Goal: Information Seeking & Learning: Learn about a topic

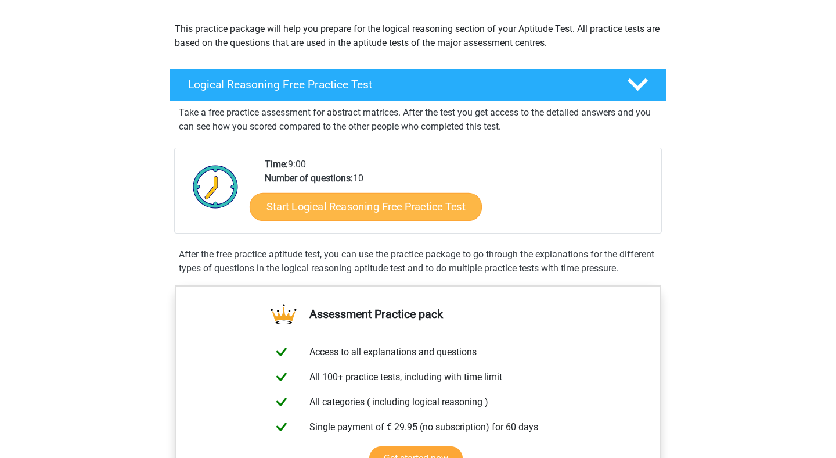
scroll to position [9, 0]
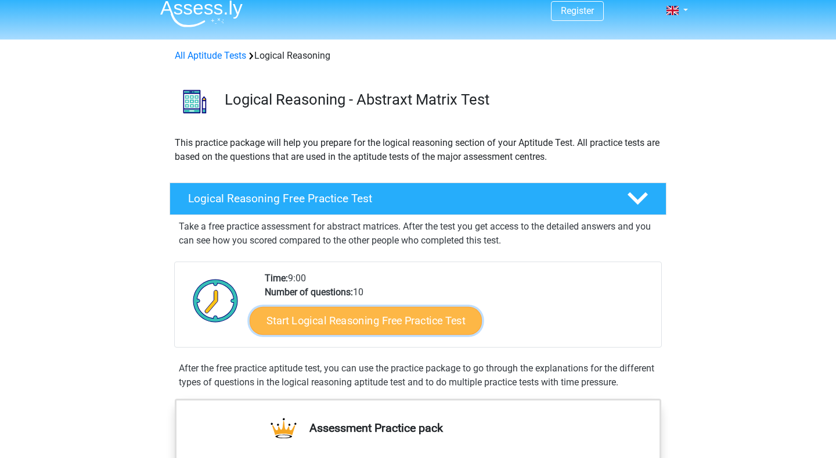
click at [404, 322] on link "Start Logical Reasoning Free Practice Test" at bounding box center [366, 320] width 232 height 28
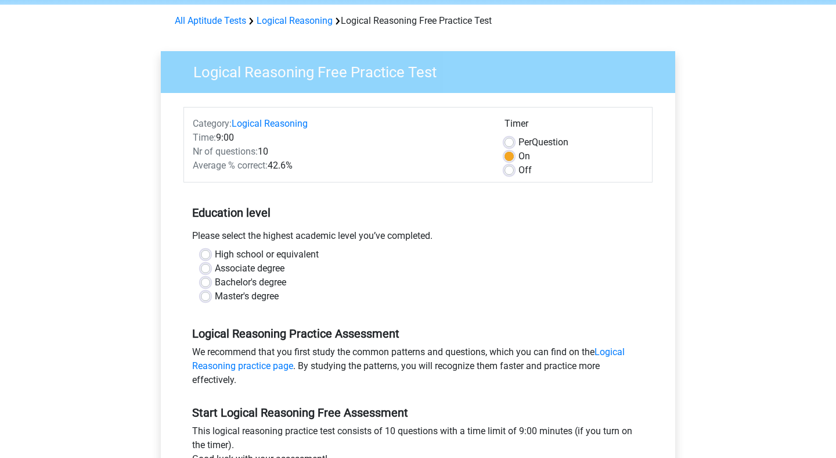
scroll to position [46, 0]
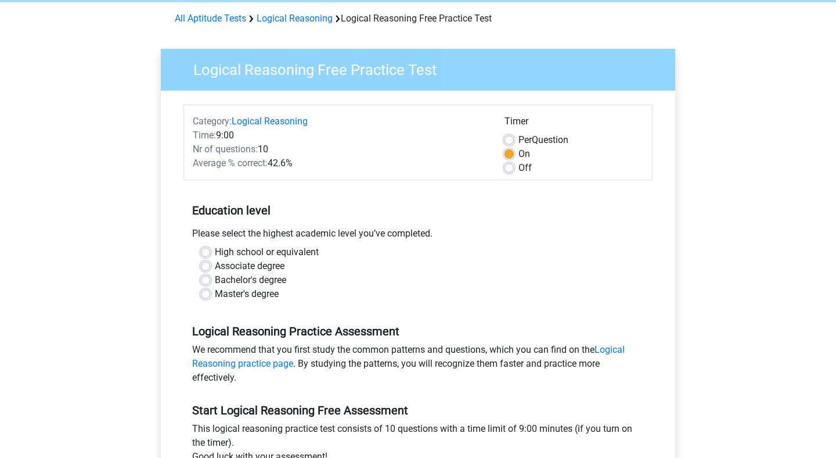
click at [302, 250] on label "High school or equivalent" at bounding box center [267, 252] width 104 height 14
click at [210, 250] on input "High school or equivalent" at bounding box center [205, 251] width 9 height 12
radio input "true"
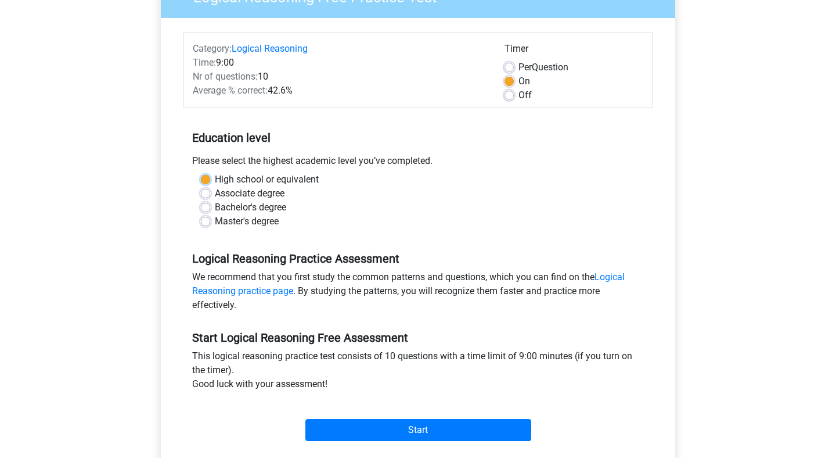
scroll to position [192, 0]
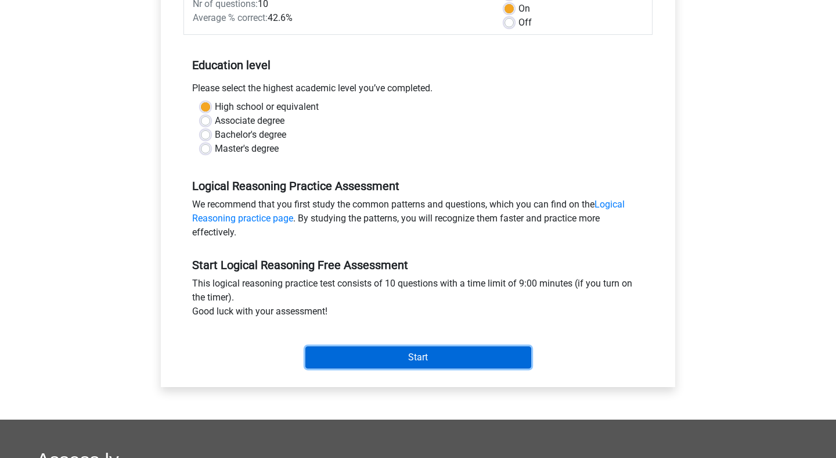
click at [358, 364] on input "Start" at bounding box center [419, 357] width 226 height 22
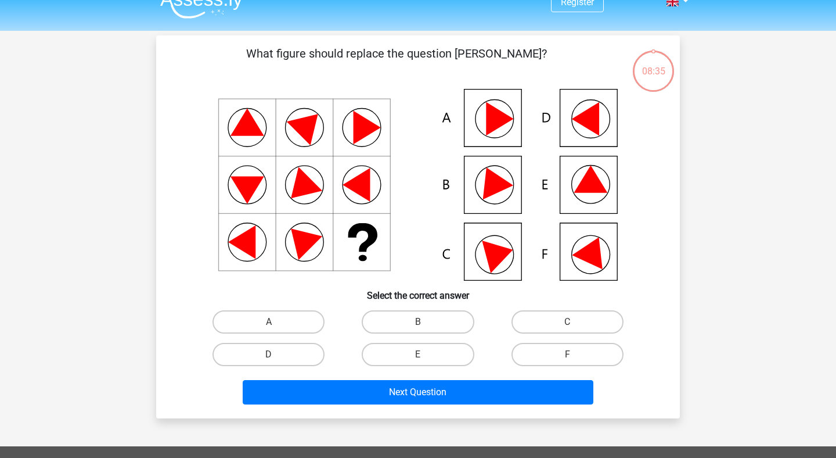
scroll to position [19, 0]
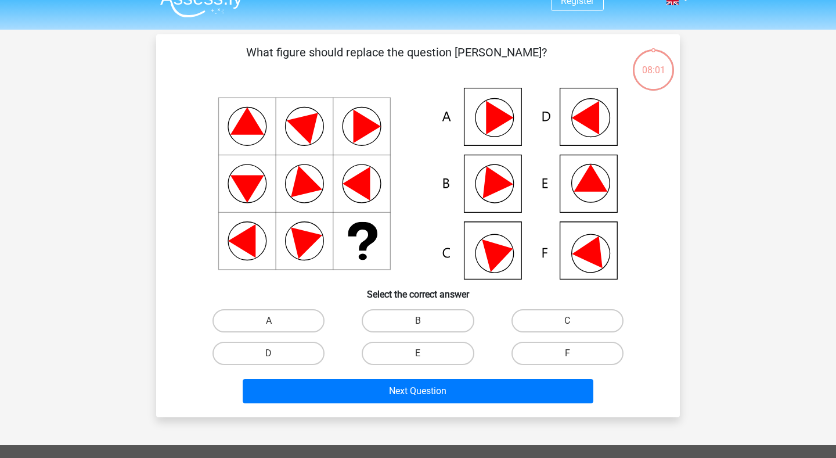
click at [599, 195] on icon at bounding box center [418, 184] width 468 height 192
click at [387, 351] on label "E" at bounding box center [418, 353] width 112 height 23
click at [418, 353] on input "E" at bounding box center [422, 357] width 8 height 8
radio input "true"
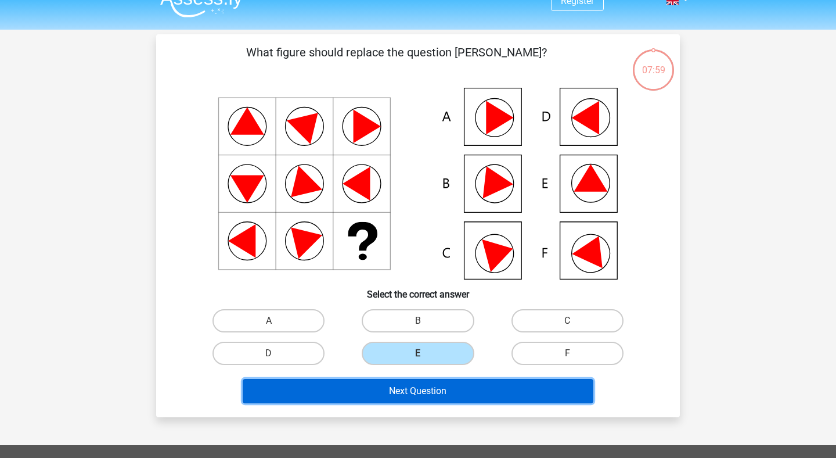
click at [376, 388] on button "Next Question" at bounding box center [418, 391] width 351 height 24
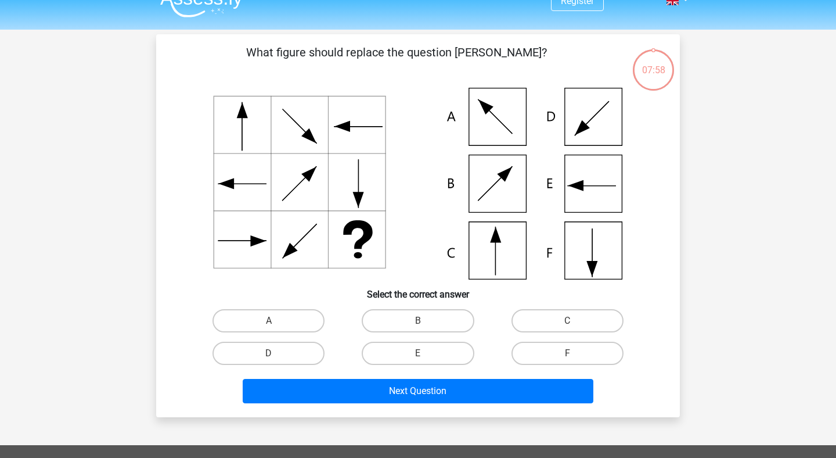
scroll to position [53, 0]
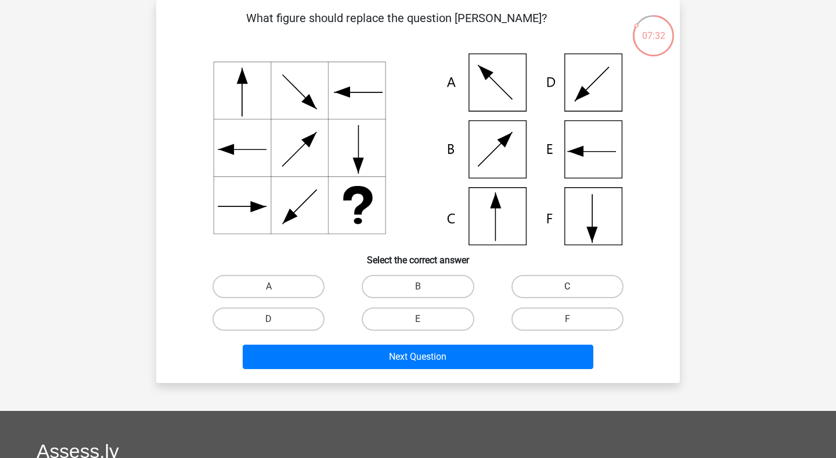
click at [534, 290] on label "C" at bounding box center [568, 286] width 112 height 23
click at [567, 290] on input "C" at bounding box center [571, 290] width 8 height 8
radio input "true"
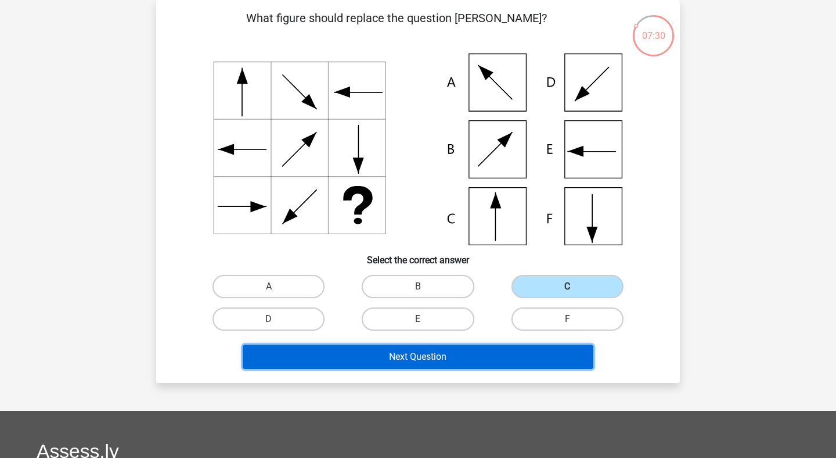
click at [447, 361] on button "Next Question" at bounding box center [418, 356] width 351 height 24
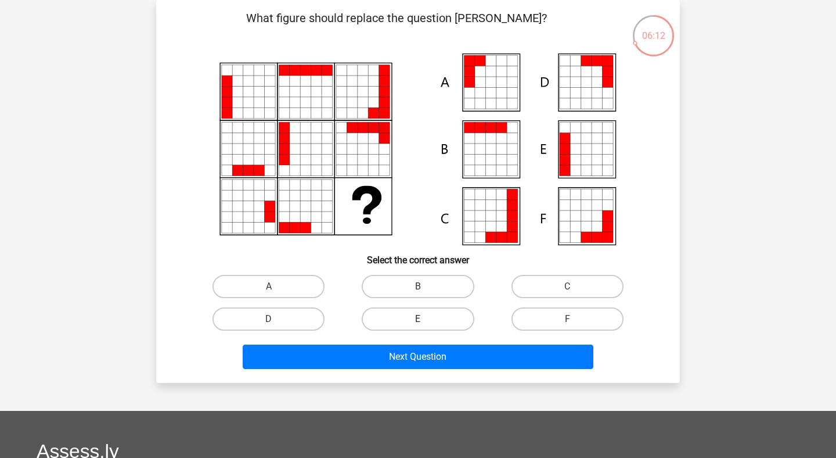
click at [409, 315] on label "E" at bounding box center [418, 318] width 112 height 23
click at [418, 319] on input "E" at bounding box center [422, 323] width 8 height 8
radio input "true"
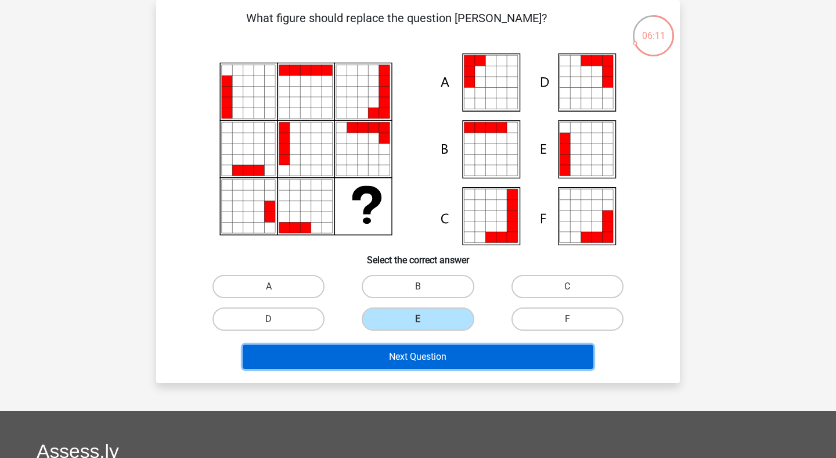
click at [405, 354] on button "Next Question" at bounding box center [418, 356] width 351 height 24
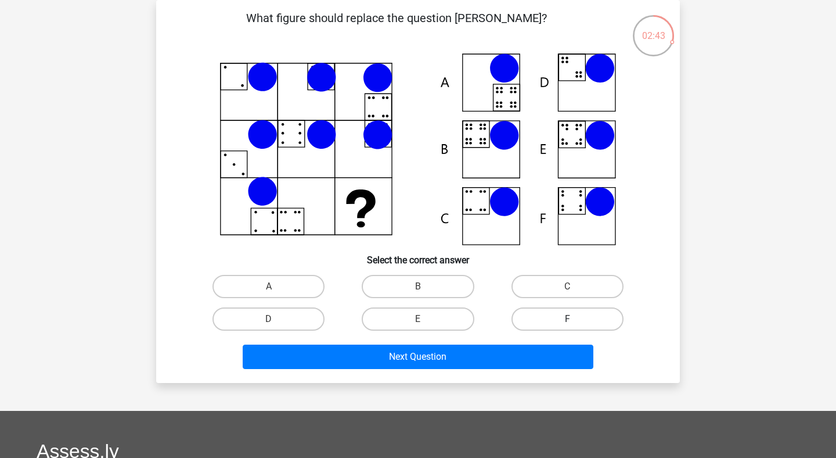
click at [545, 318] on label "F" at bounding box center [568, 318] width 112 height 23
click at [567, 319] on input "F" at bounding box center [571, 323] width 8 height 8
radio input "true"
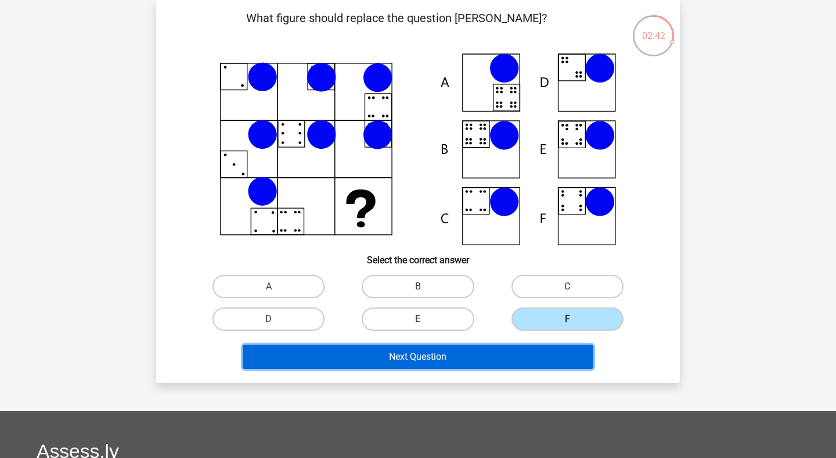
click at [465, 350] on button "Next Question" at bounding box center [418, 356] width 351 height 24
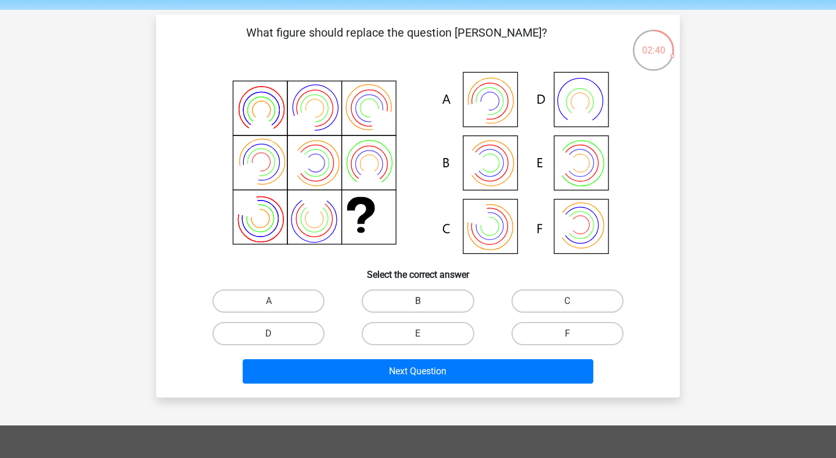
scroll to position [38, 0]
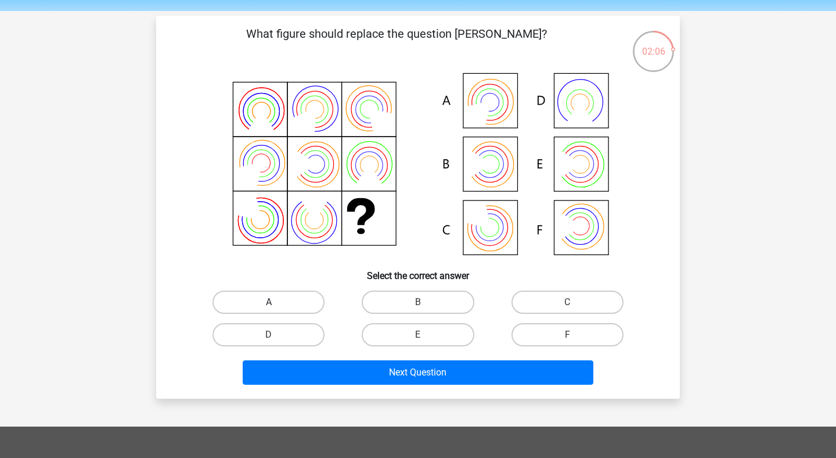
click at [287, 298] on label "A" at bounding box center [269, 301] width 112 height 23
click at [276, 302] on input "A" at bounding box center [273, 306] width 8 height 8
radio input "true"
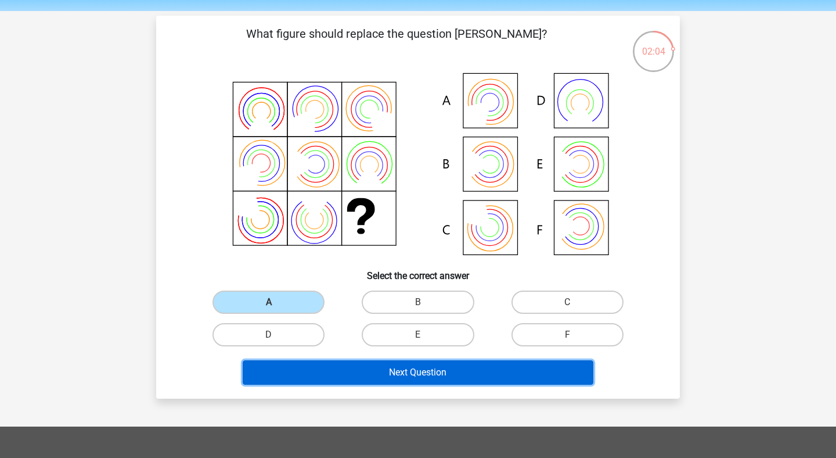
click at [427, 372] on button "Next Question" at bounding box center [418, 372] width 351 height 24
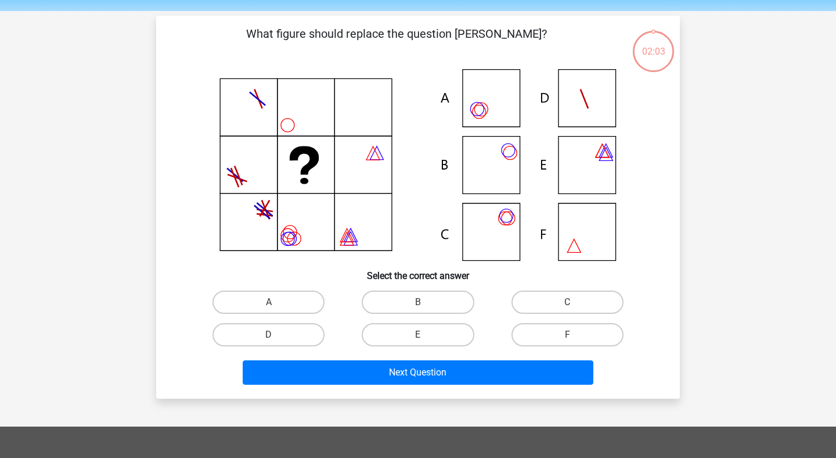
scroll to position [53, 0]
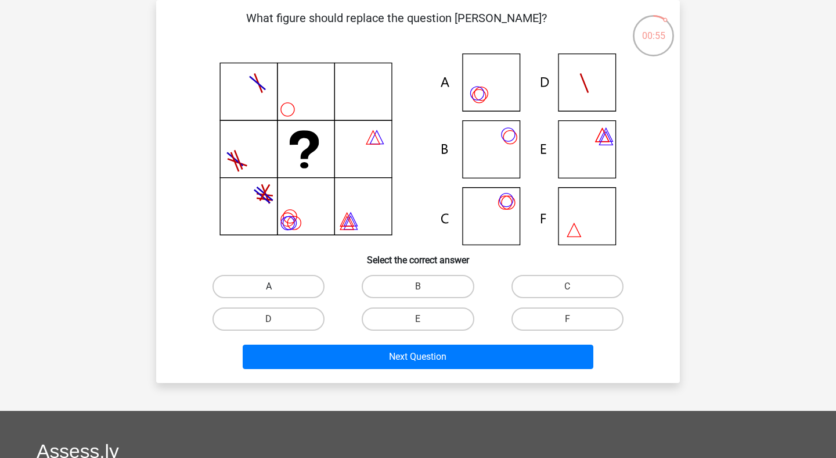
click at [285, 283] on label "A" at bounding box center [269, 286] width 112 height 23
click at [276, 286] on input "A" at bounding box center [273, 290] width 8 height 8
radio input "true"
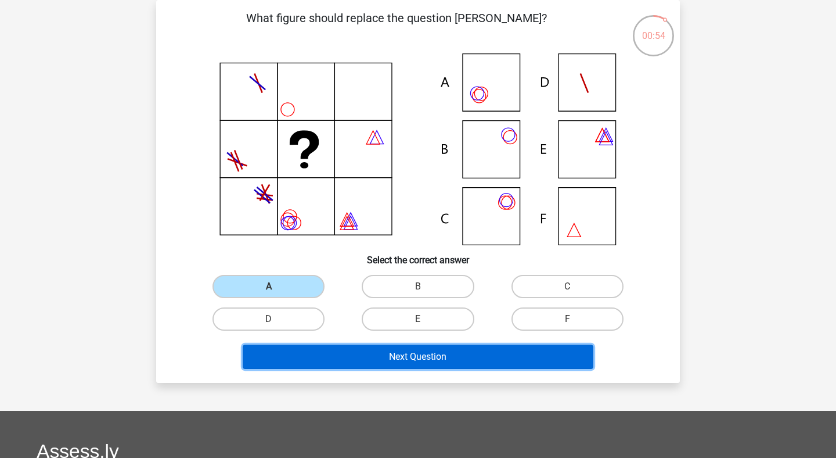
click at [376, 365] on button "Next Question" at bounding box center [418, 356] width 351 height 24
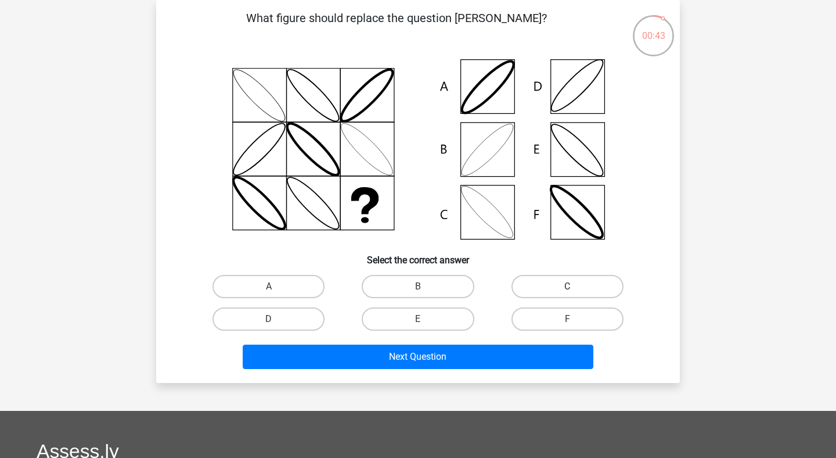
click at [583, 286] on label "C" at bounding box center [568, 286] width 112 height 23
click at [575, 286] on input "C" at bounding box center [571, 290] width 8 height 8
radio input "true"
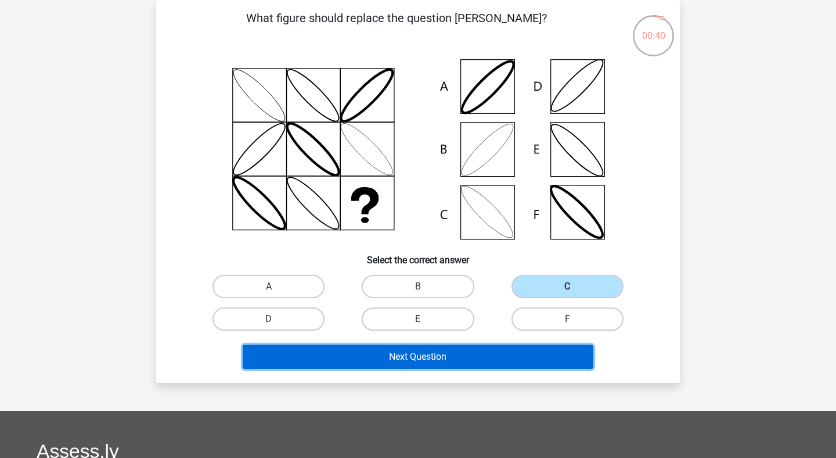
click at [426, 358] on button "Next Question" at bounding box center [418, 356] width 351 height 24
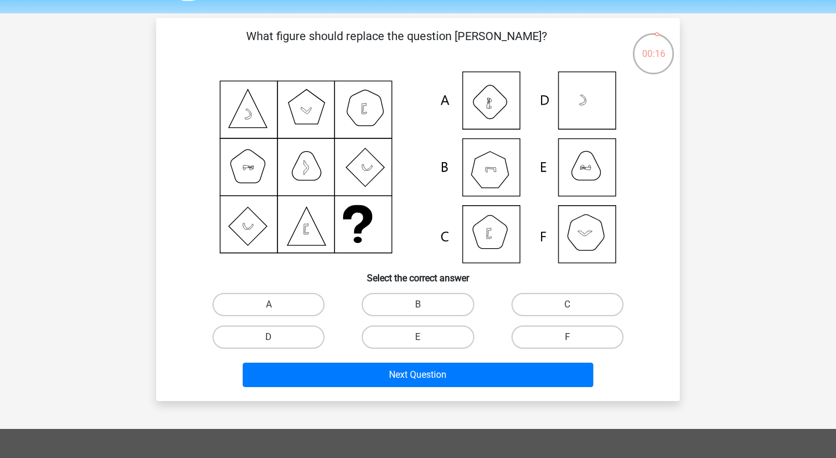
scroll to position [39, 0]
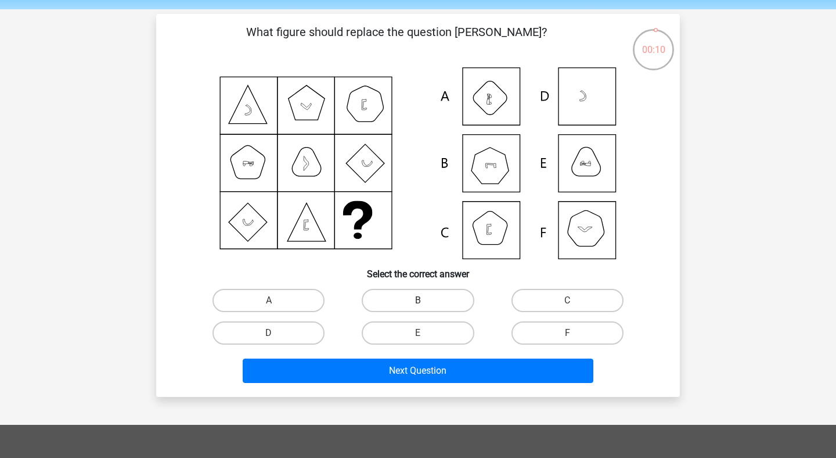
click at [449, 305] on label "B" at bounding box center [418, 300] width 112 height 23
click at [426, 305] on input "B" at bounding box center [422, 304] width 8 height 8
radio input "true"
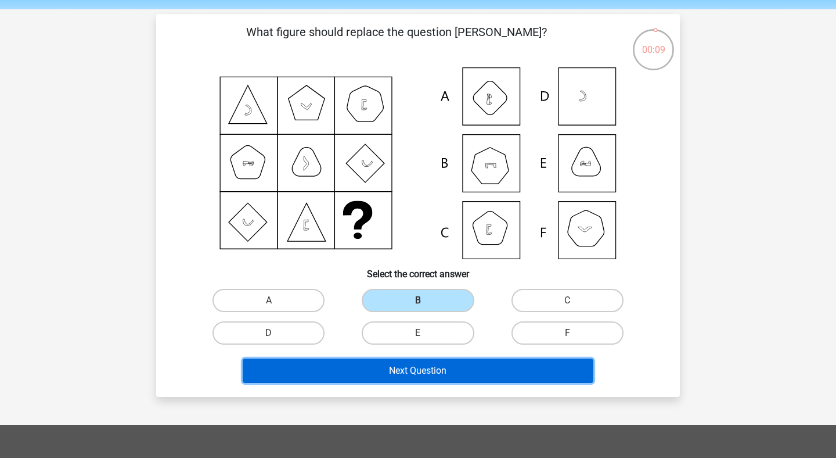
click at [444, 374] on button "Next Question" at bounding box center [418, 370] width 351 height 24
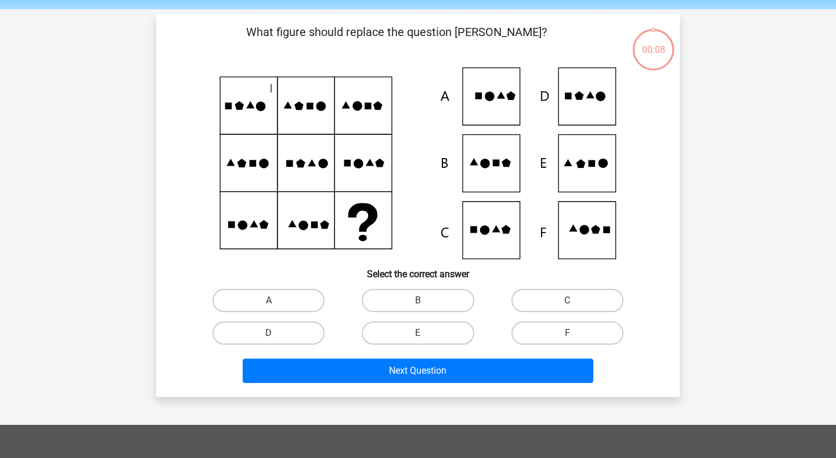
scroll to position [53, 0]
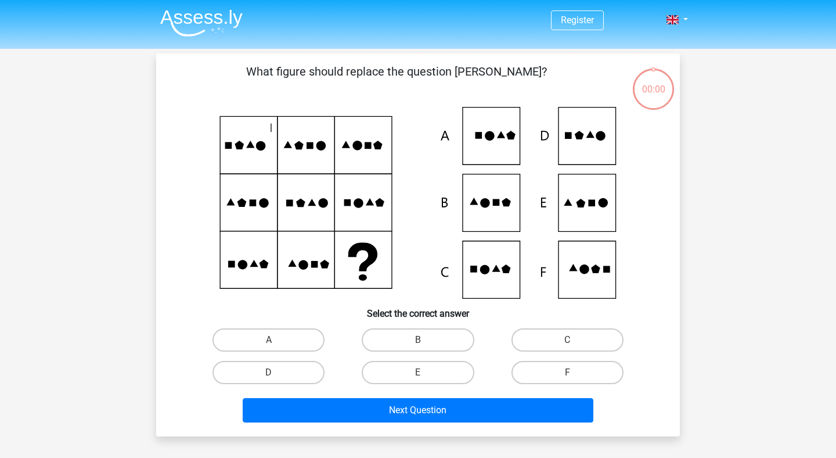
scroll to position [53, 0]
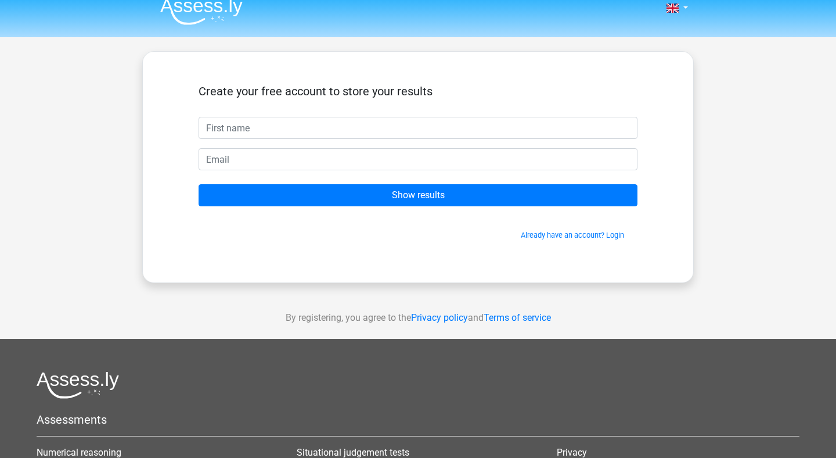
scroll to position [13, 0]
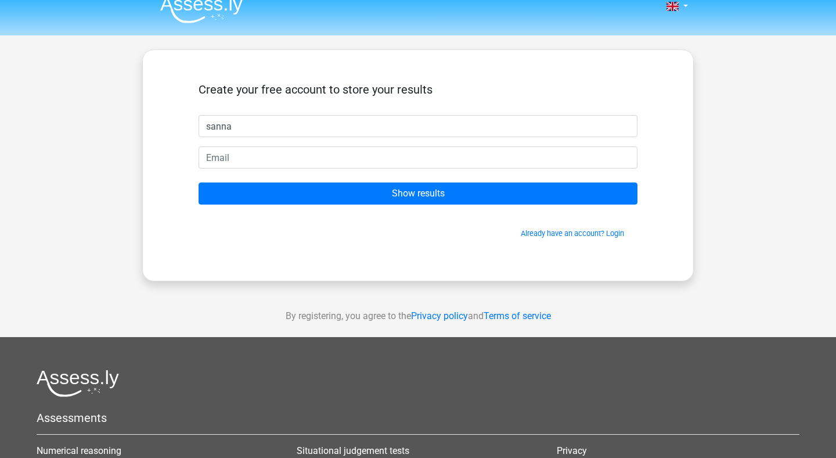
type input "sanna"
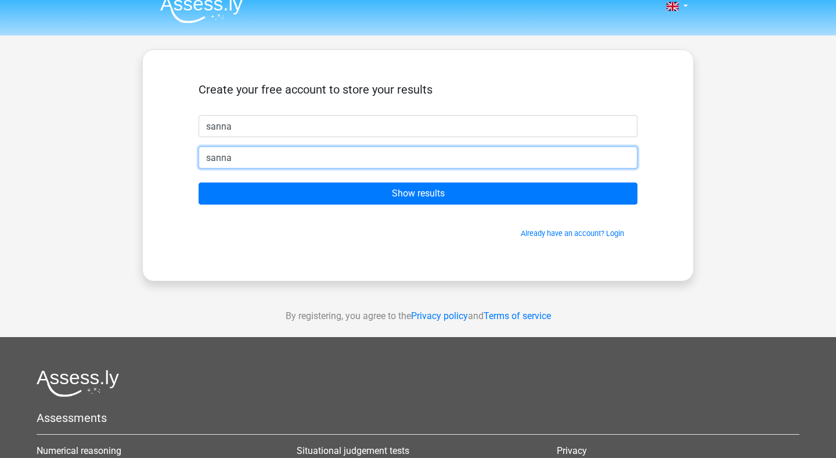
type input "[EMAIL_ADDRESS][DOMAIN_NAME]"
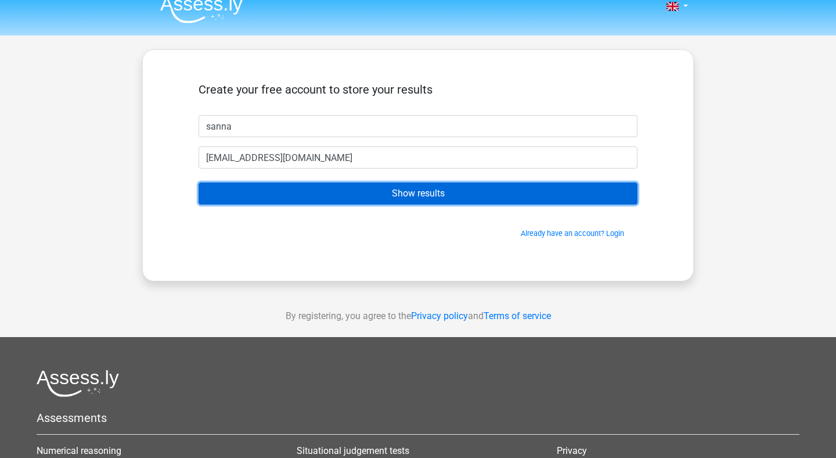
click at [419, 200] on input "Show results" at bounding box center [418, 193] width 439 height 22
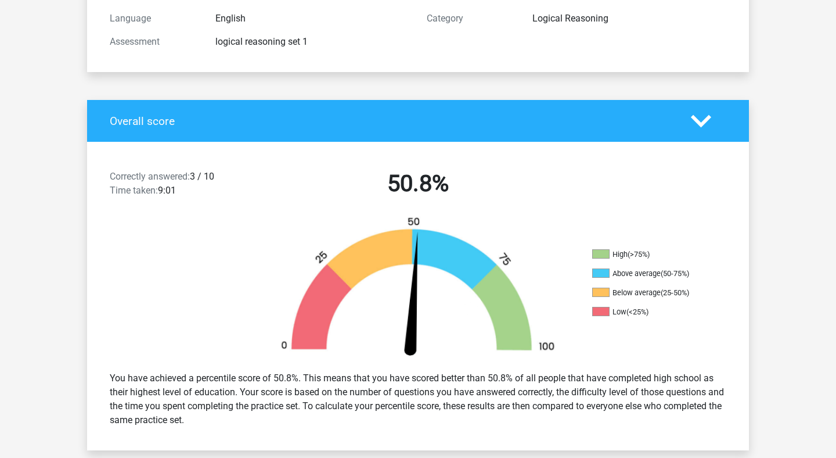
scroll to position [189, 0]
